Goal: Use online tool/utility: Utilize a website feature to perform a specific function

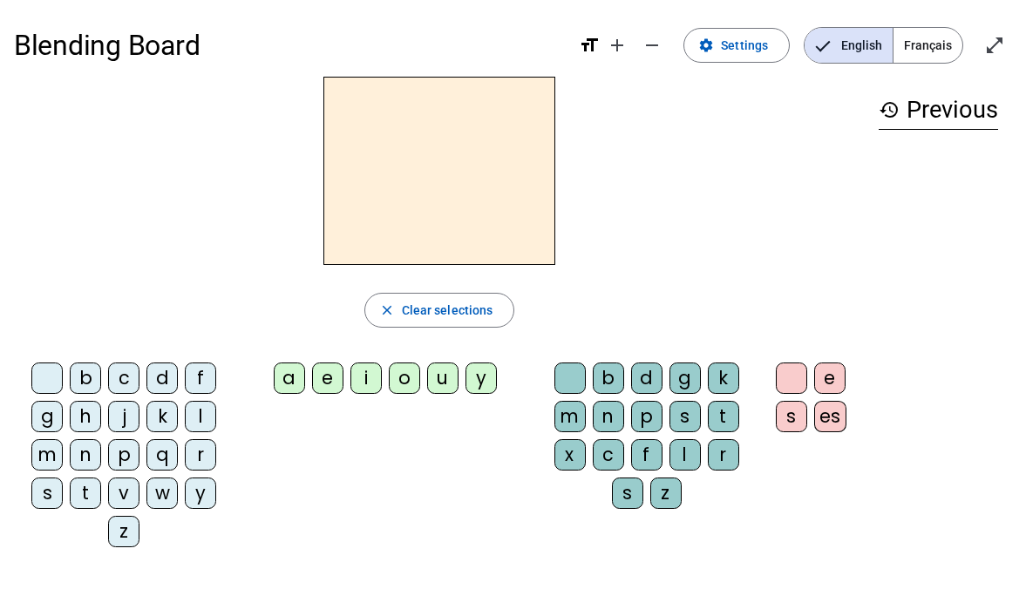
click at [951, 37] on span "Français" at bounding box center [927, 45] width 69 height 35
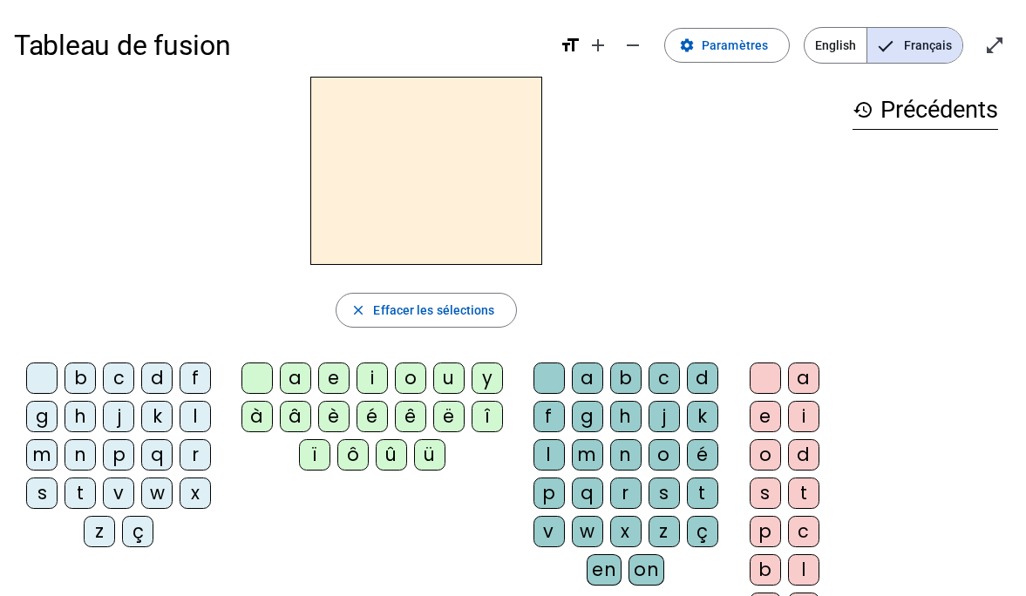
click at [204, 388] on div "f" at bounding box center [194, 377] width 31 height 31
click at [376, 382] on div "i" at bounding box center [371, 377] width 31 height 31
click at [190, 413] on div "l" at bounding box center [194, 416] width 31 height 31
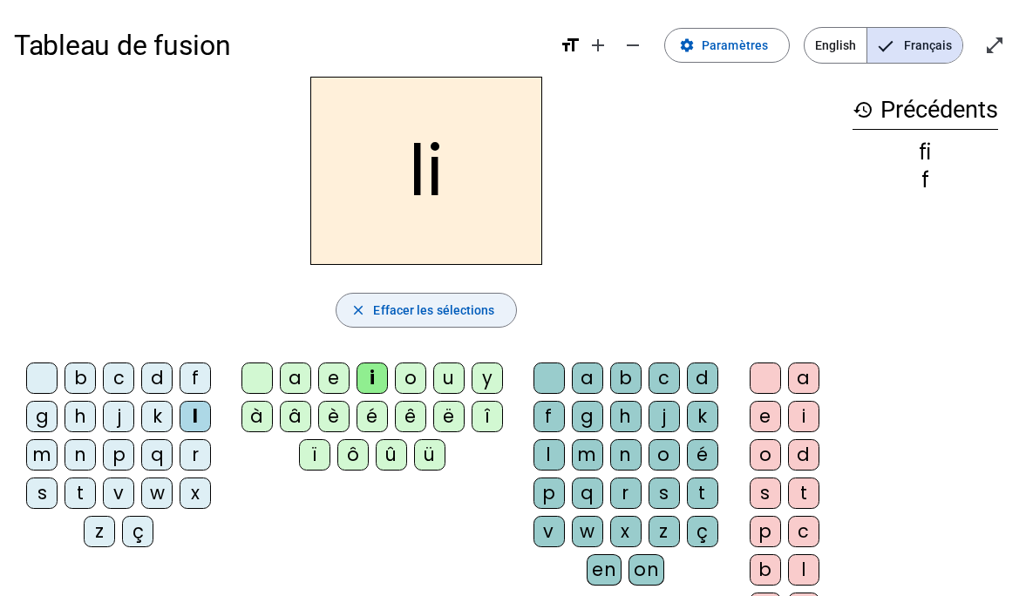
click at [391, 297] on span "button" at bounding box center [425, 310] width 179 height 42
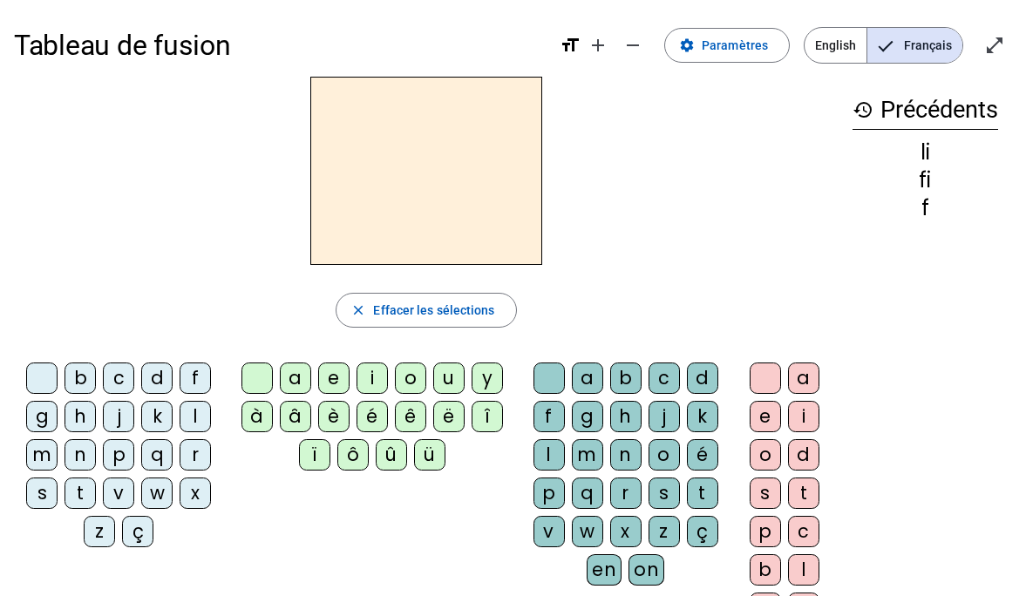
click at [188, 381] on div "f" at bounding box center [194, 377] width 31 height 31
click at [365, 383] on div "i" at bounding box center [371, 377] width 31 height 31
click at [200, 424] on div "l" at bounding box center [194, 416] width 31 height 31
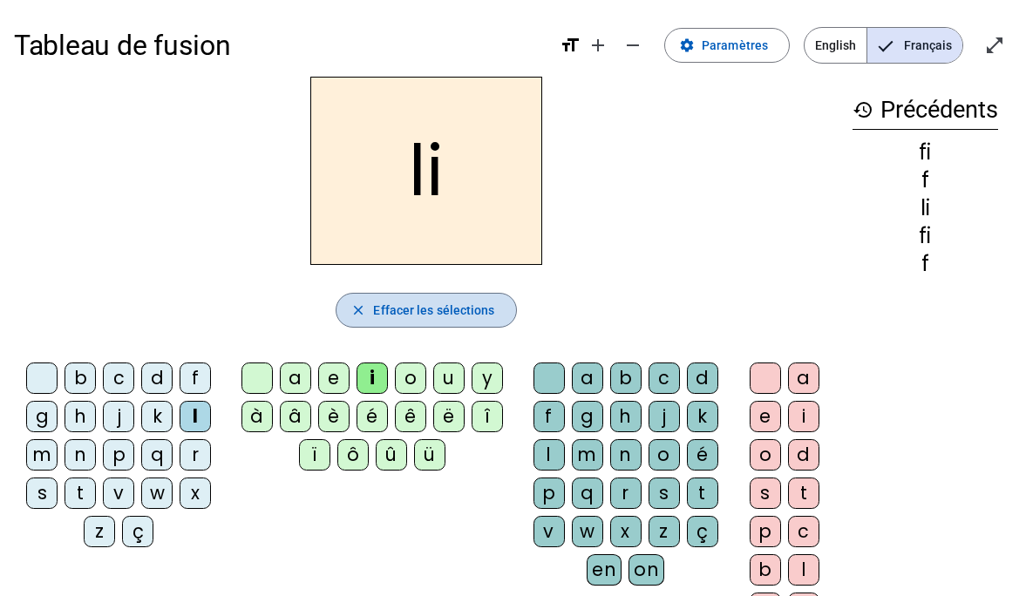
click at [423, 307] on span "Effacer les sélections" at bounding box center [433, 310] width 121 height 21
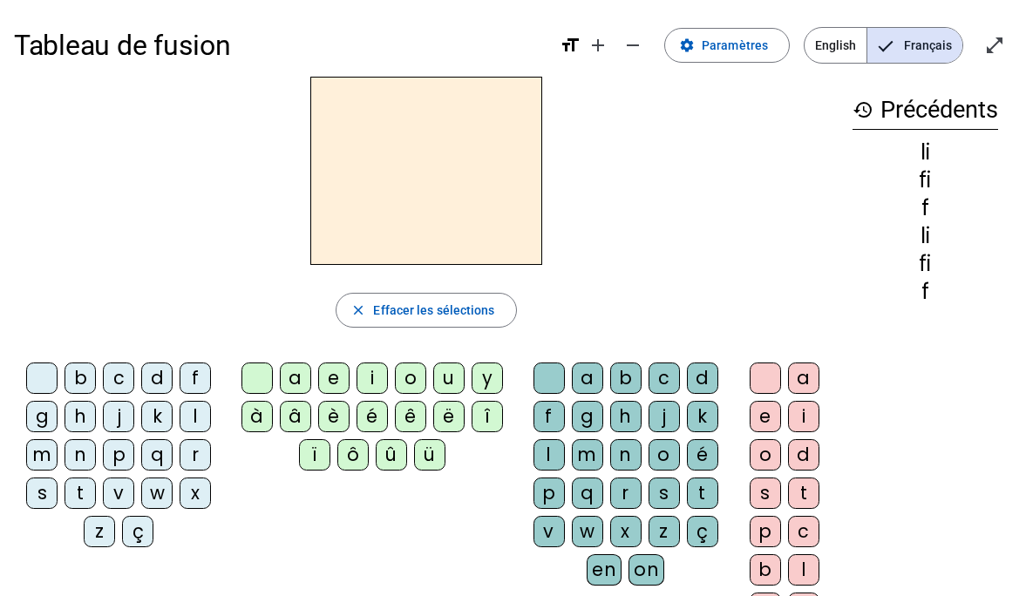
click at [190, 383] on div "f" at bounding box center [194, 377] width 31 height 31
click at [357, 386] on div "i" at bounding box center [371, 377] width 31 height 31
click at [555, 456] on div "l" at bounding box center [548, 454] width 31 height 31
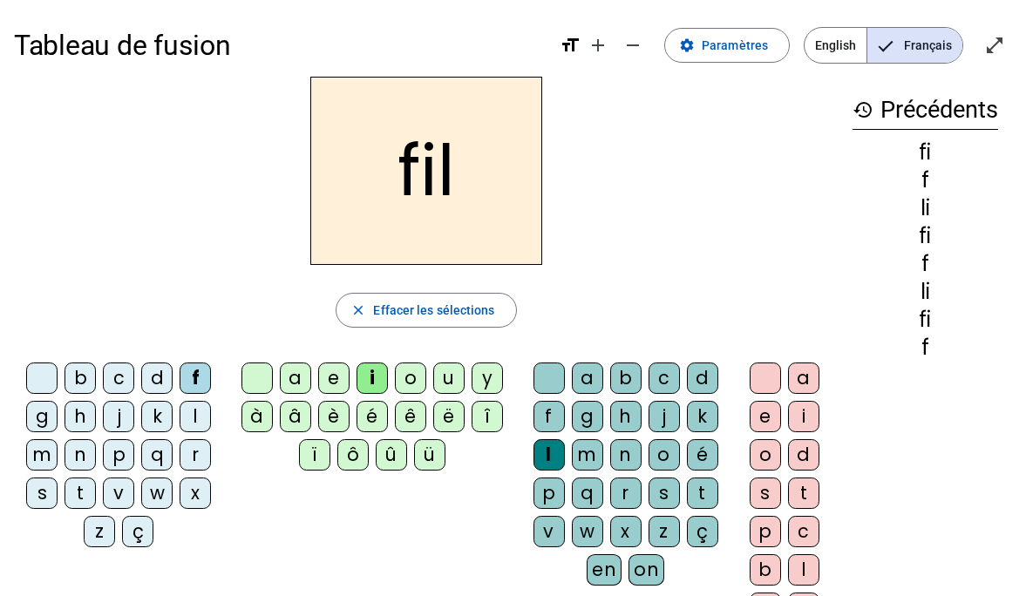
click at [37, 451] on div "m" at bounding box center [41, 454] width 31 height 31
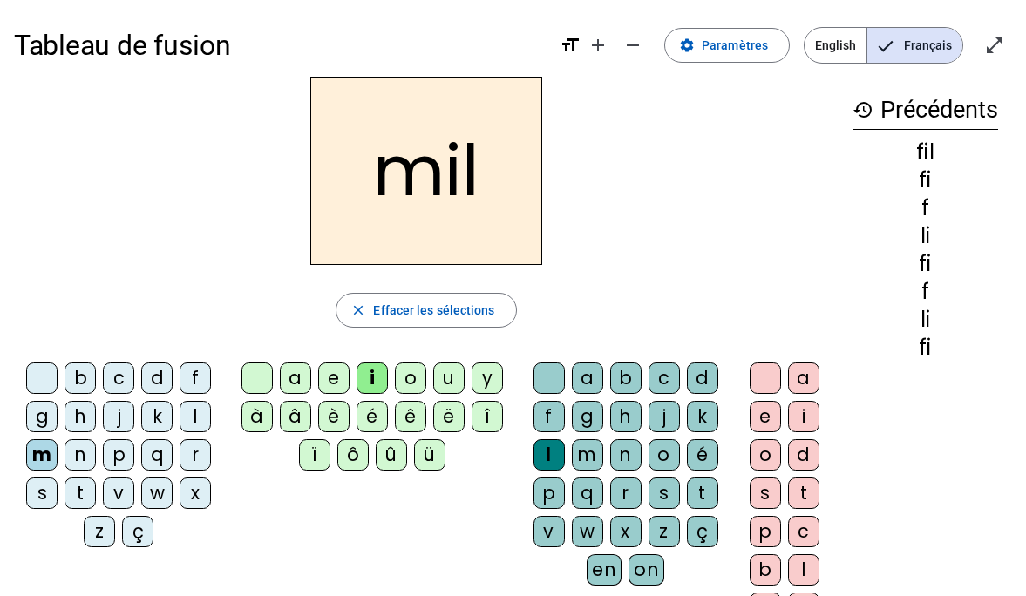
click at [290, 383] on div "a" at bounding box center [295, 377] width 31 height 31
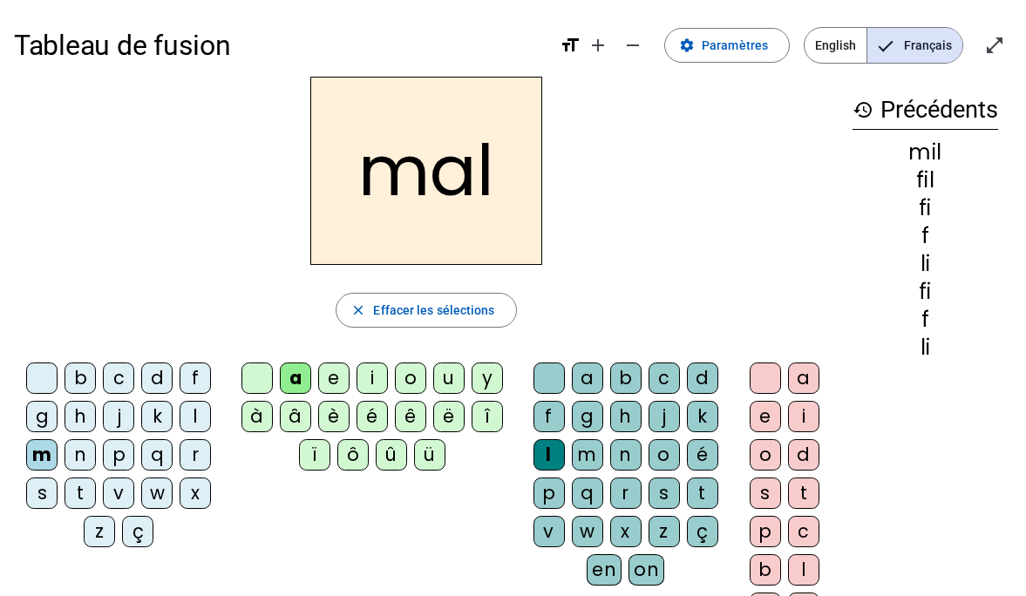
click at [132, 490] on div "v" at bounding box center [118, 492] width 31 height 31
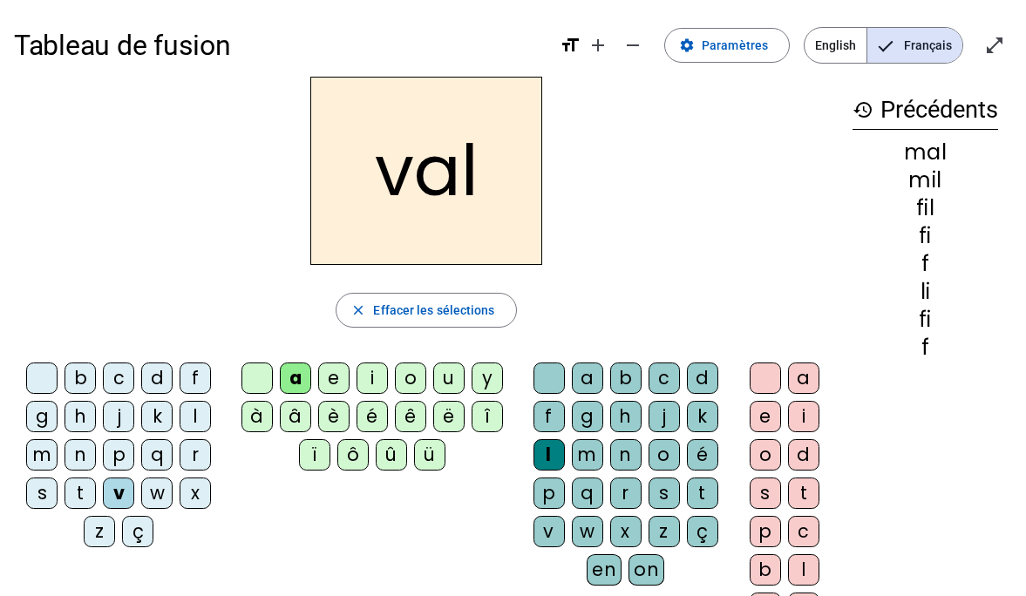
click at [557, 453] on div "l" at bounding box center [548, 454] width 31 height 31
click at [557, 379] on div at bounding box center [548, 377] width 31 height 31
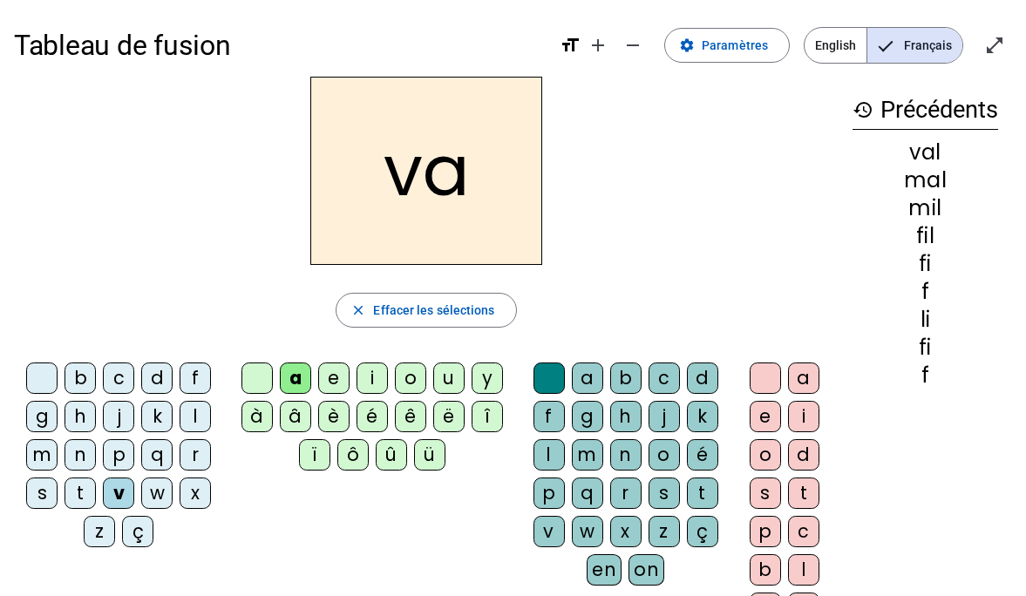
click at [36, 447] on div "m" at bounding box center [41, 454] width 31 height 31
